Goal: Task Accomplishment & Management: Complete application form

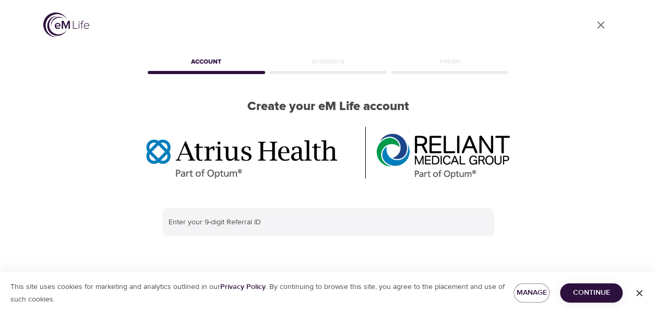
click at [638, 292] on icon "button" at bounding box center [639, 293] width 10 height 10
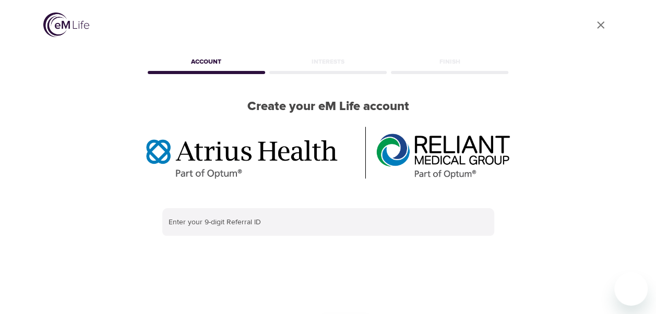
click at [601, 20] on icon "User Profile" at bounding box center [600, 25] width 13 height 13
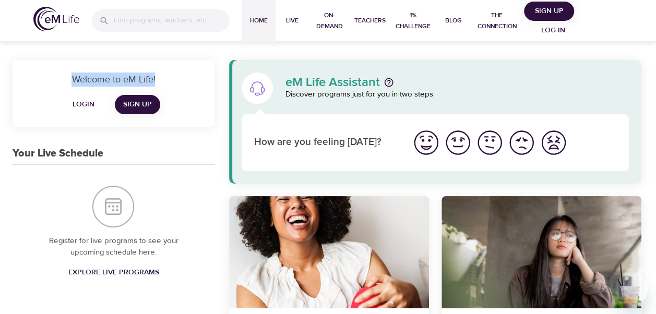
drag, startPoint x: 69, startPoint y: 71, endPoint x: 163, endPoint y: 78, distance: 94.1
click at [163, 78] on div "Welcome to eM Life! Login Sign Up" at bounding box center [114, 93] width 202 height 67
click at [163, 78] on p "Welcome to eM Life!" at bounding box center [113, 80] width 177 height 14
click at [57, 75] on p "Welcome to eM Life!" at bounding box center [113, 80] width 177 height 14
drag, startPoint x: 57, startPoint y: 75, endPoint x: 180, endPoint y: 117, distance: 129.5
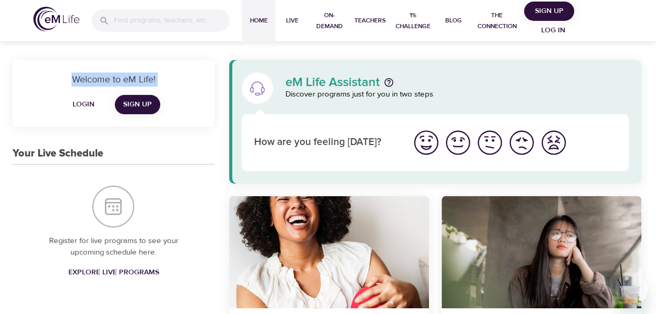
click at [180, 117] on div "Welcome to eM Life! Login Sign Up" at bounding box center [114, 93] width 202 height 67
drag, startPoint x: 180, startPoint y: 117, endPoint x: 155, endPoint y: 61, distance: 61.4
click at [155, 61] on div "Welcome to eM Life! Login Sign Up" at bounding box center [114, 93] width 202 height 67
click at [123, 69] on div "Welcome to eM Life! Login Sign Up" at bounding box center [114, 93] width 202 height 67
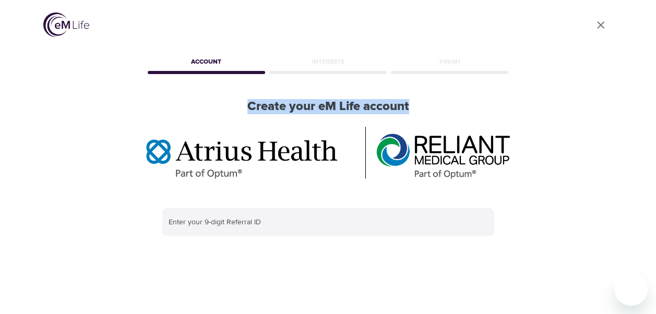
drag, startPoint x: 419, startPoint y: 106, endPoint x: 246, endPoint y: 104, distance: 173.2
click at [246, 104] on h2 "Create your eM Life account" at bounding box center [328, 106] width 365 height 15
drag, startPoint x: 246, startPoint y: 104, endPoint x: 425, endPoint y: 96, distance: 179.1
click at [425, 99] on h2 "Create your eM Life account" at bounding box center [328, 106] width 365 height 15
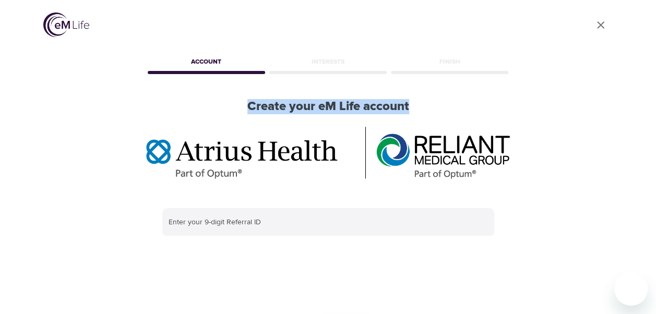
click at [425, 99] on h2 "Create your eM Life account" at bounding box center [328, 106] width 365 height 15
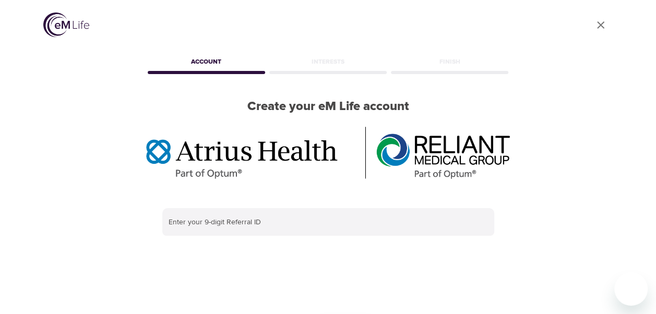
click at [600, 32] on link "User Profile" at bounding box center [600, 25] width 25 height 25
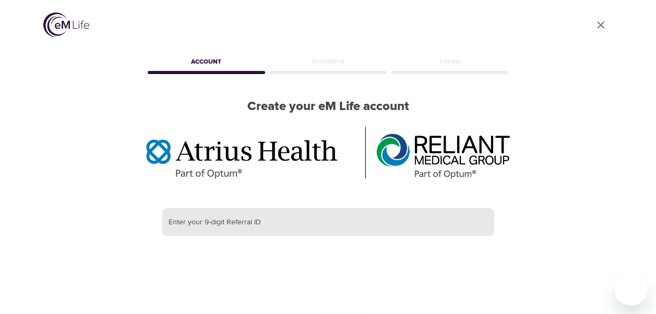
click at [331, 208] on input "text" at bounding box center [328, 222] width 332 height 28
paste input "388749245"
type input "388749245"
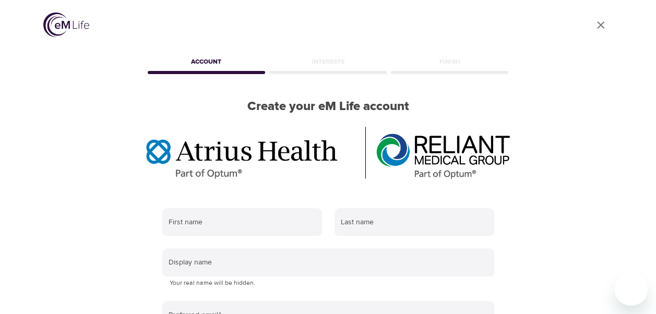
scroll to position [12, 0]
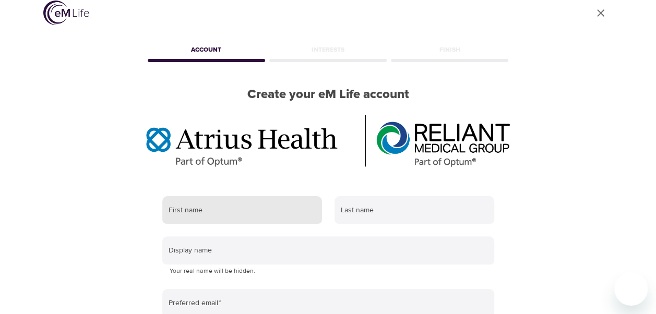
click at [235, 196] on input "text" at bounding box center [242, 210] width 160 height 28
type input "Edward"
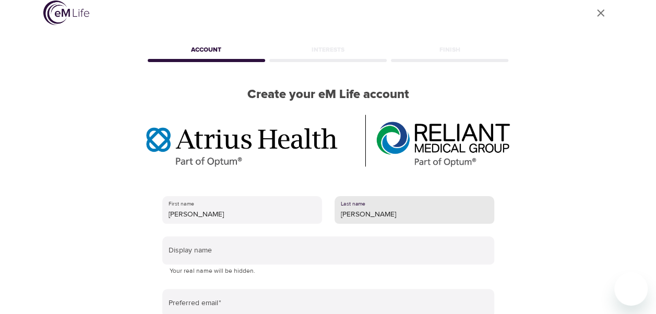
type input "Furman"
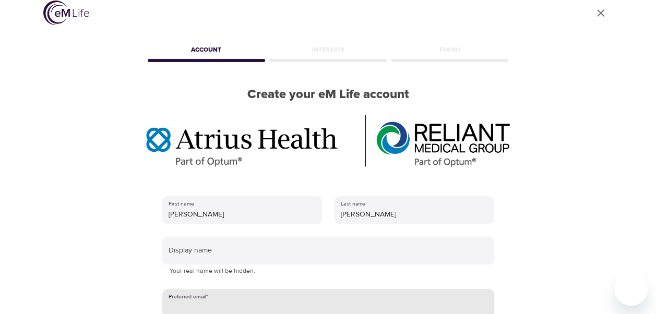
paste input "fur1326@comcast.net"
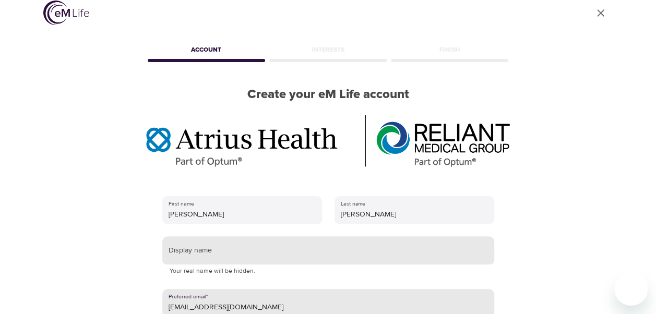
type input "fur1326@comcast.net"
click at [269, 236] on input "text" at bounding box center [328, 250] width 332 height 28
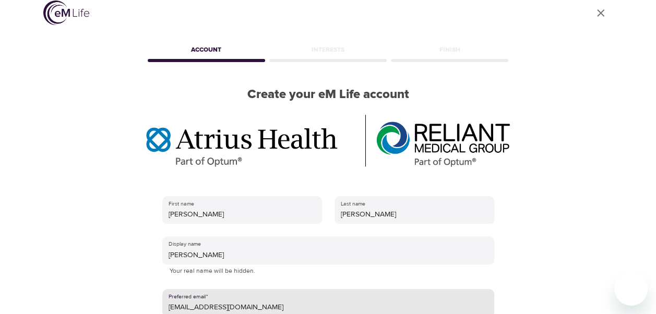
click at [243, 289] on input "fur1326@comcast.net" at bounding box center [328, 303] width 332 height 28
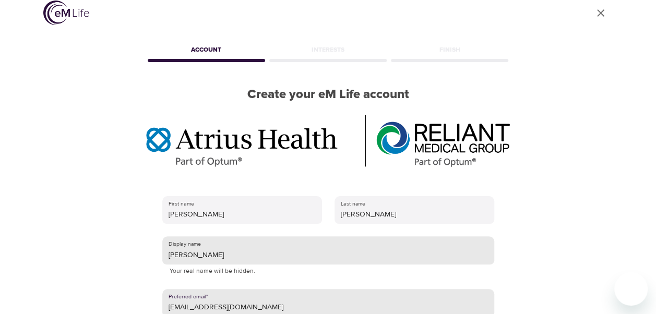
click at [212, 236] on input "Edward" at bounding box center [328, 250] width 332 height 28
type input "Edward1234"
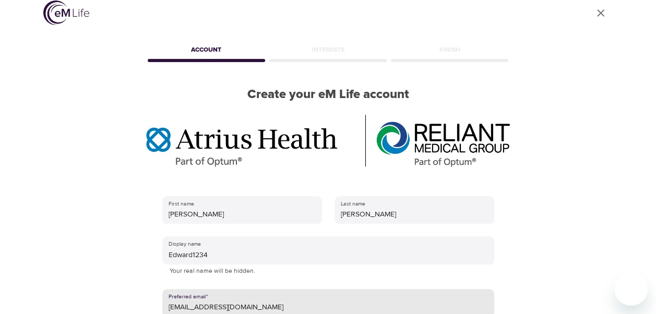
click at [246, 289] on input "fur1326@comcast.net" at bounding box center [328, 303] width 332 height 28
drag, startPoint x: 247, startPoint y: 259, endPoint x: 154, endPoint y: 262, distance: 93.4
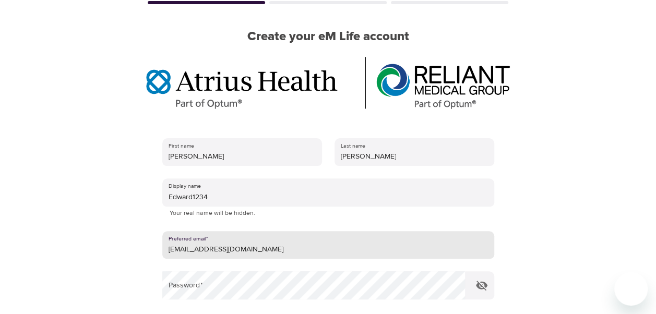
scroll to position [102, 0]
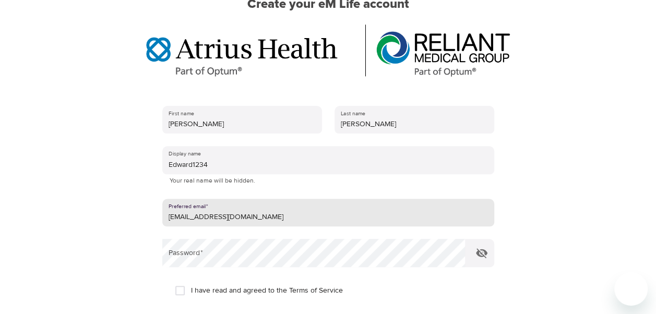
type input "efur1326@icloud.com"
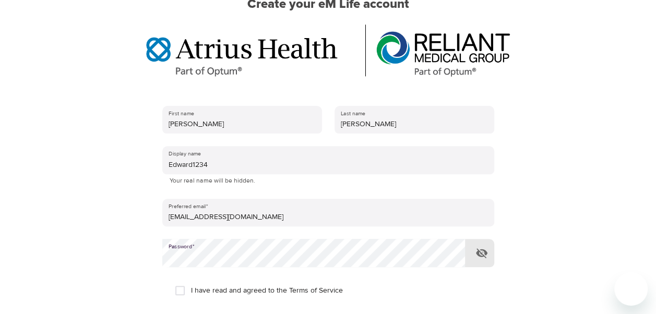
click at [175, 280] on input "I have read and agreed to the Terms of Service" at bounding box center [180, 291] width 22 height 22
checkbox input "true"
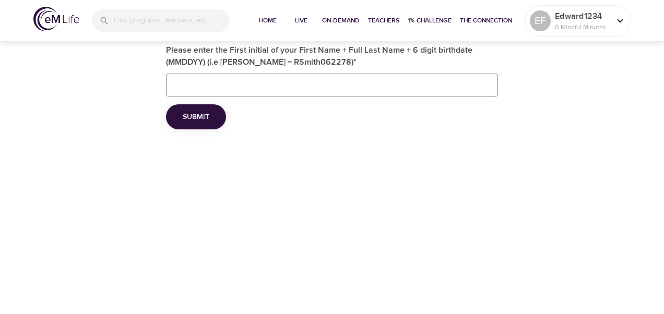
click at [272, 81] on input "Please enter the First initial of your First Name + Full Last Name + 6 digit bi…" at bounding box center [332, 85] width 332 height 23
type input "efurman05231944"
click at [199, 120] on span "Submit" at bounding box center [196, 117] width 27 height 13
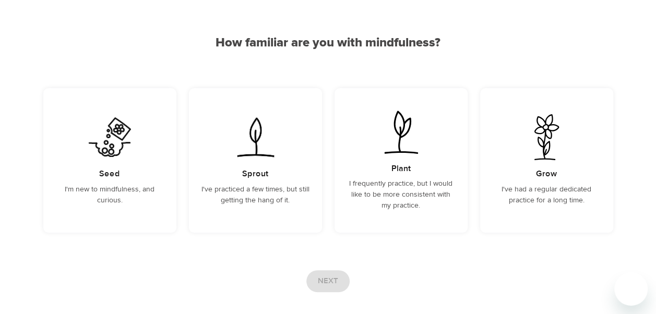
scroll to position [97, 0]
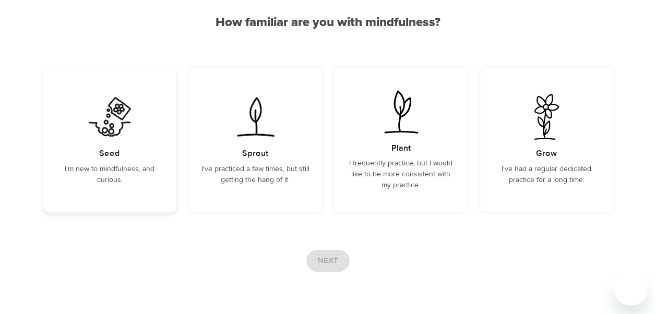
click at [136, 138] on div "Seed I'm new to mindfulness, and curious." at bounding box center [109, 140] width 133 height 144
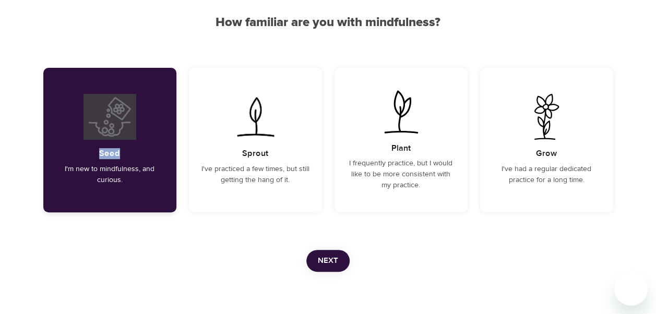
click at [136, 138] on div "Seed I'm new to mindfulness, and curious." at bounding box center [109, 140] width 133 height 144
click at [313, 252] on button "Next" at bounding box center [327, 261] width 43 height 22
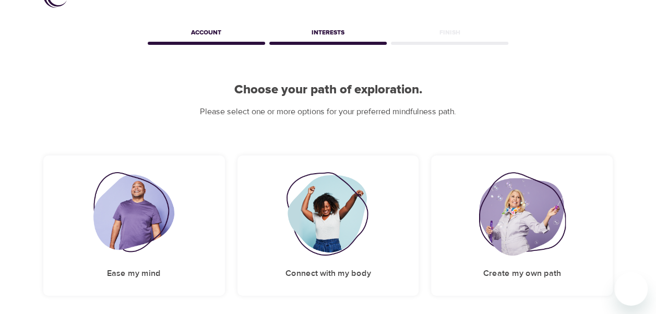
scroll to position [41, 0]
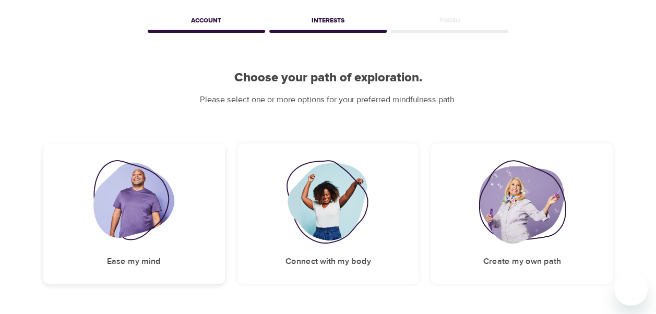
click at [201, 185] on div "Ease my mind" at bounding box center [134, 213] width 182 height 140
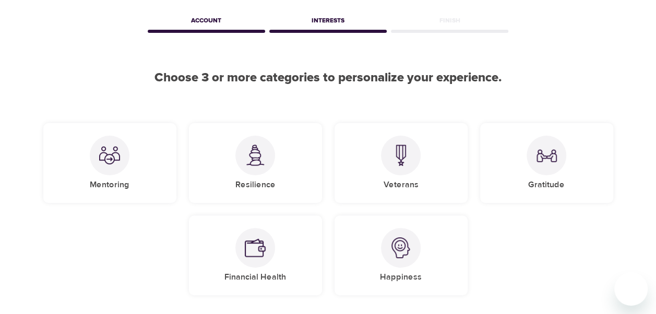
scroll to position [98, 0]
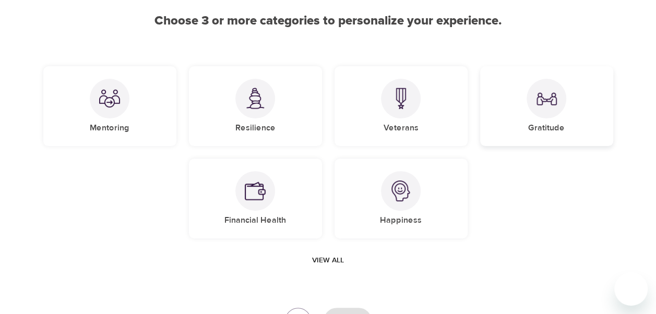
click at [531, 94] on div at bounding box center [546, 99] width 40 height 40
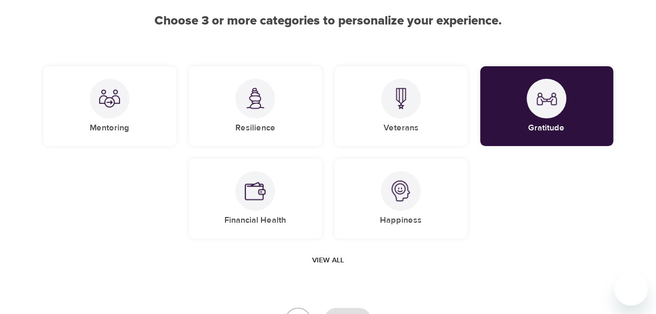
scroll to position [184, 0]
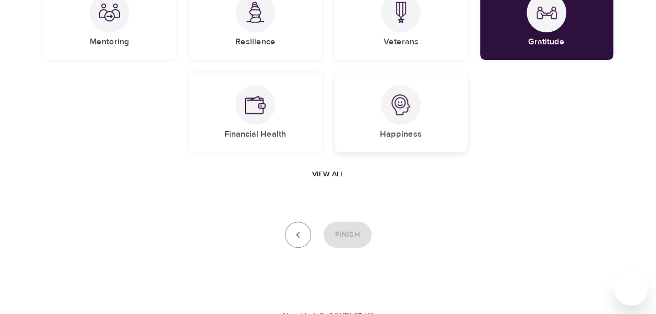
click at [394, 112] on img at bounding box center [400, 104] width 21 height 21
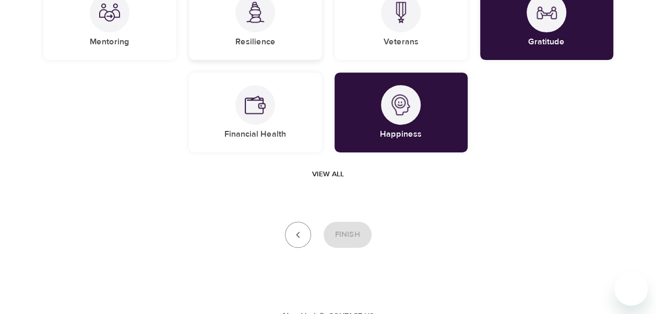
click at [293, 47] on div "Resilience" at bounding box center [255, 20] width 133 height 80
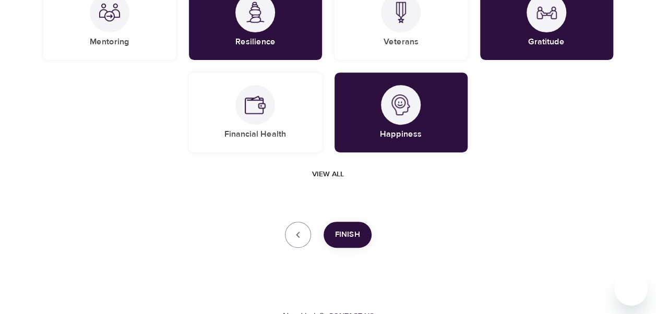
click at [355, 228] on span "Finish" at bounding box center [347, 235] width 25 height 14
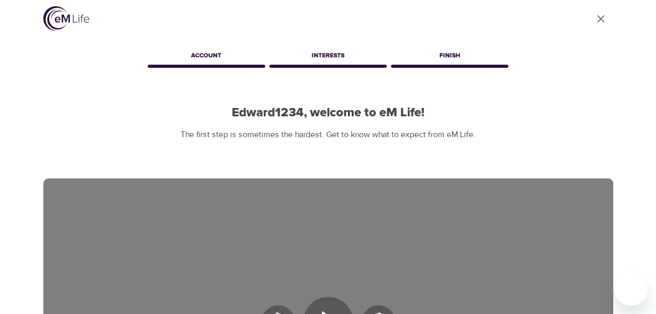
scroll to position [0, 0]
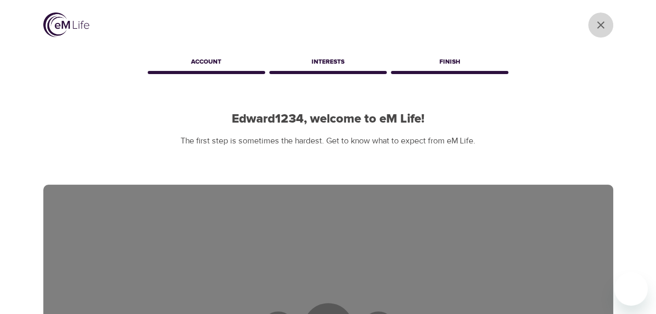
click at [609, 18] on link "User Profile" at bounding box center [600, 25] width 25 height 25
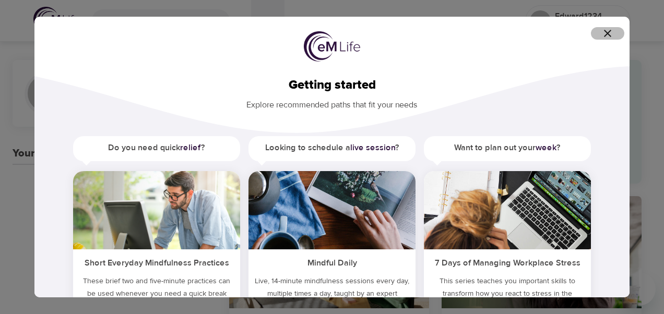
click at [608, 32] on icon "button" at bounding box center [607, 33] width 7 height 7
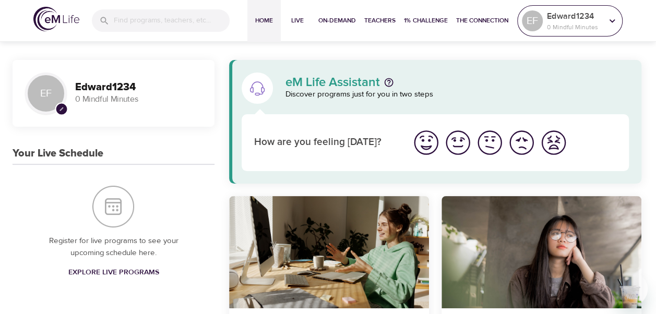
click at [586, 21] on p "Edward1234" at bounding box center [574, 16] width 55 height 13
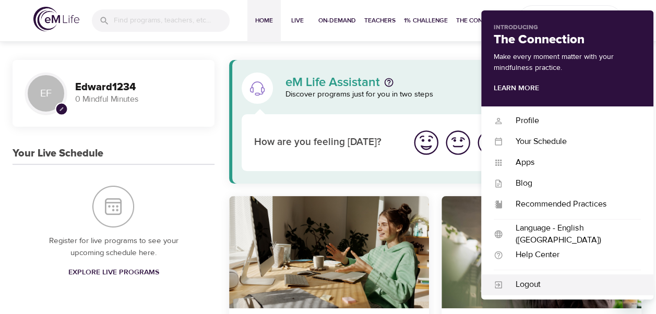
click at [523, 275] on div "Logout" at bounding box center [567, 284] width 172 height 21
